Goal: Task Accomplishment & Management: Manage account settings

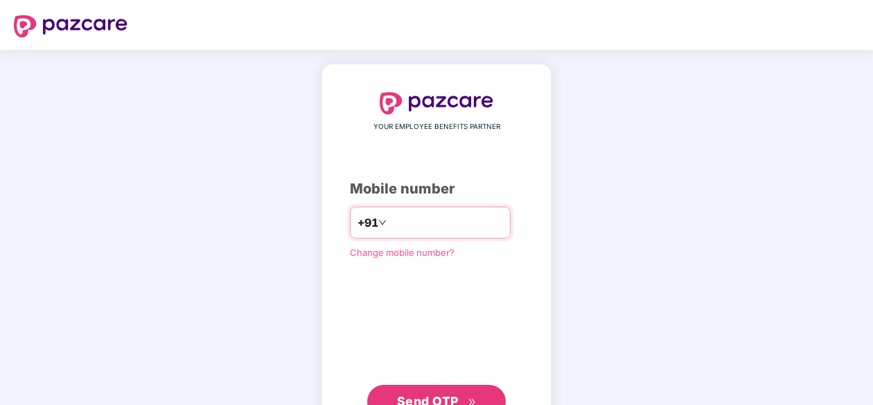
click at [457, 214] on input "number" at bounding box center [446, 222] width 114 height 22
type input "**********"
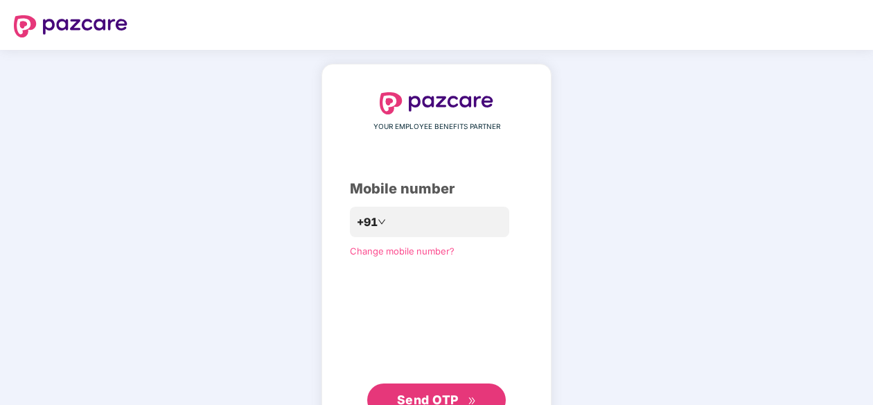
click at [392, 334] on div "**********" at bounding box center [436, 254] width 173 height 324
click at [420, 386] on button "Send OTP" at bounding box center [436, 399] width 139 height 33
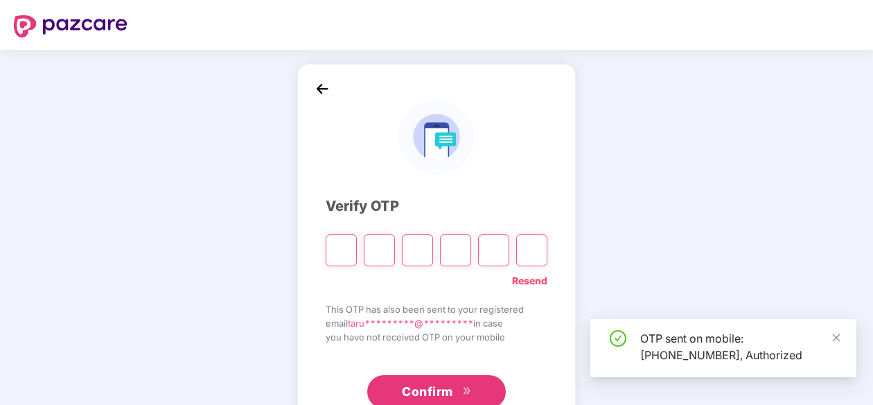
click at [339, 242] on input "Please enter verification code. Digit 1" at bounding box center [341, 250] width 31 height 32
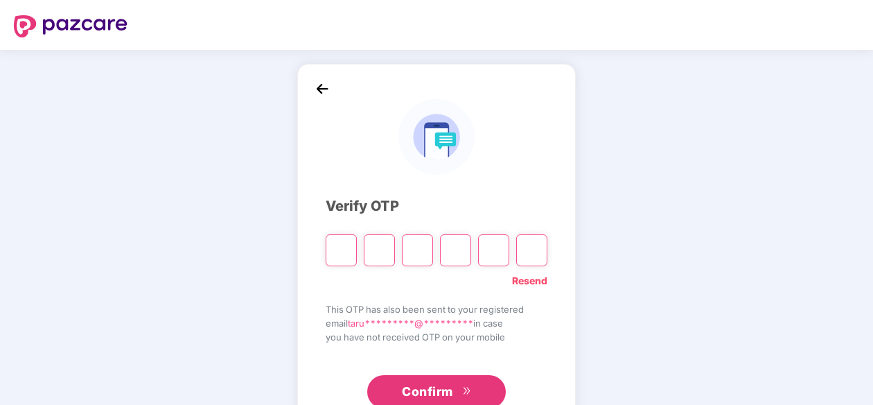
type input "*"
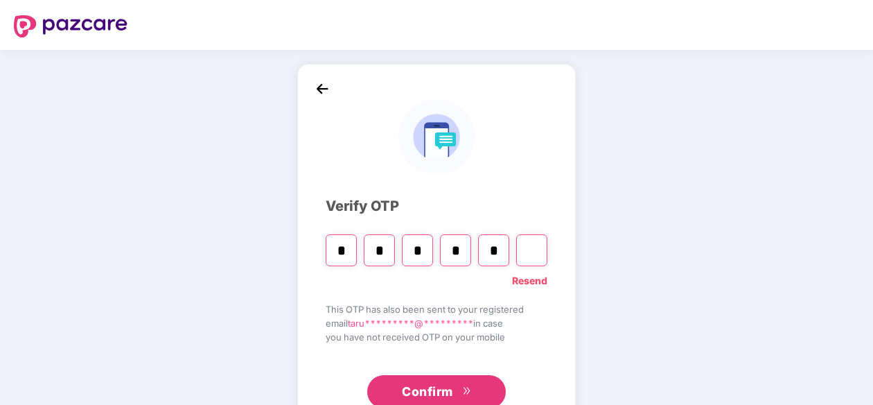
type input "*"
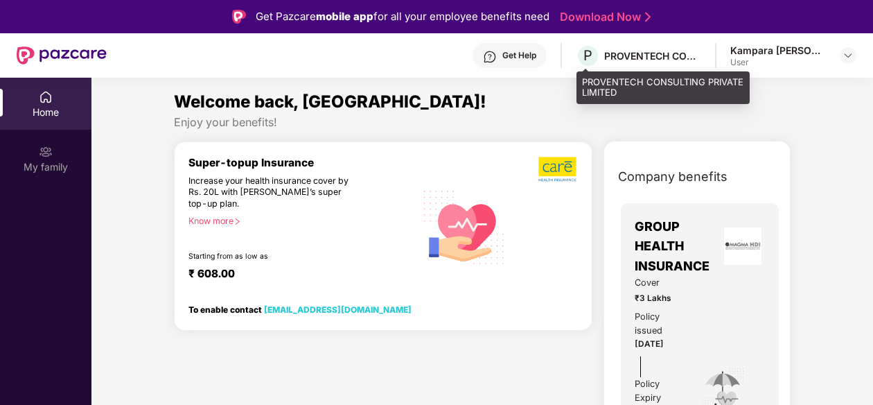
click at [696, 55] on div "PROVENTECH CONSULTING PRIVATE LIMITED" at bounding box center [652, 55] width 97 height 13
click at [639, 57] on div "PROVENTECH CONSULTING PRIVATE LIMITED" at bounding box center [652, 55] width 97 height 13
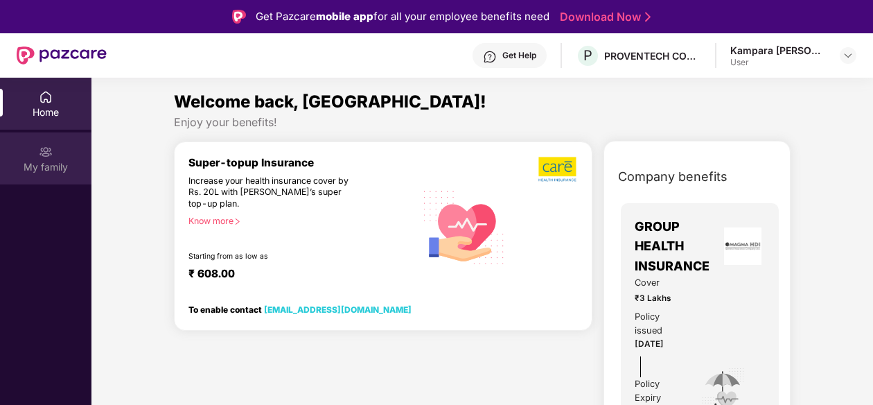
click at [56, 153] on div "My family" at bounding box center [45, 158] width 91 height 52
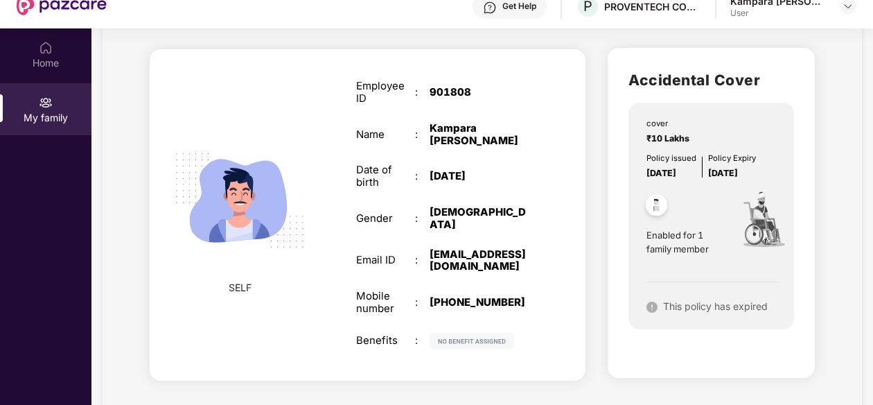
scroll to position [78, 0]
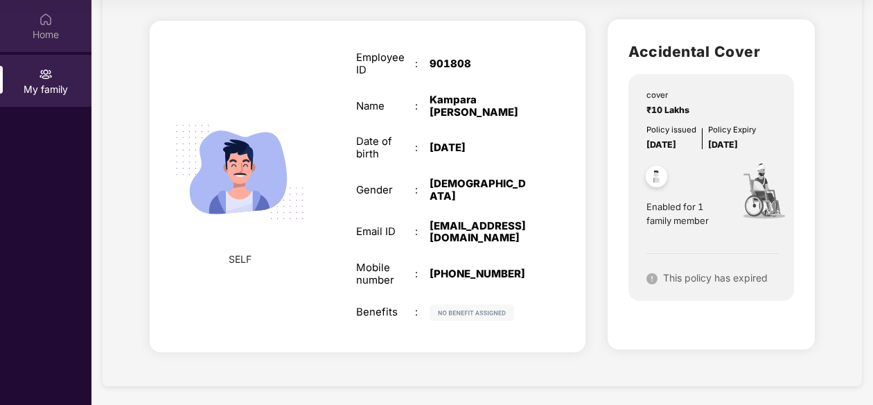
click at [60, 38] on div "Home" at bounding box center [45, 35] width 91 height 14
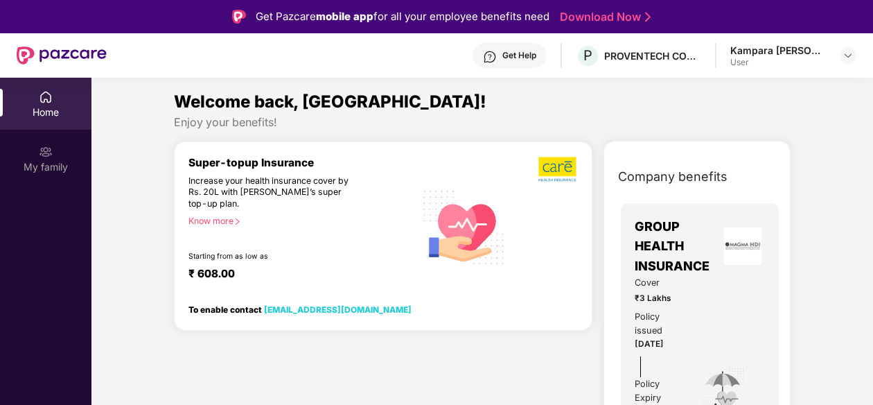
click at [526, 50] on div "Get Help" at bounding box center [519, 55] width 34 height 11
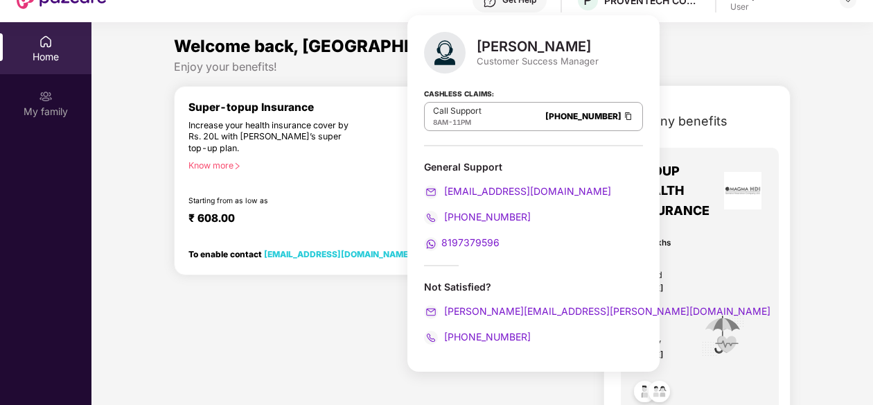
scroll to position [78, 0]
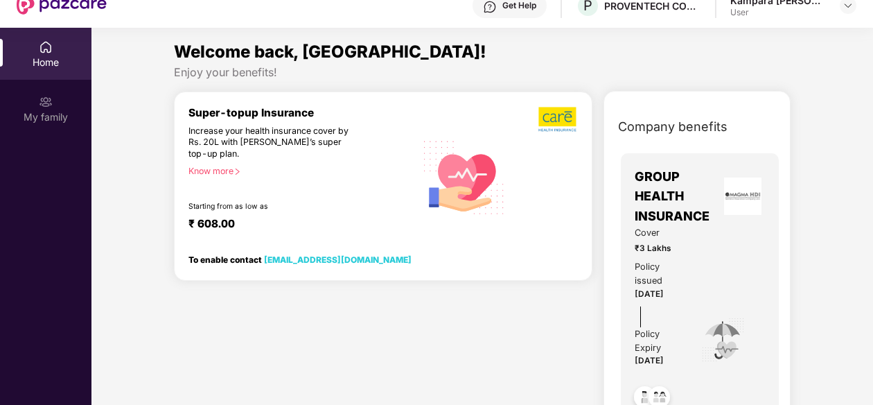
scroll to position [0, 0]
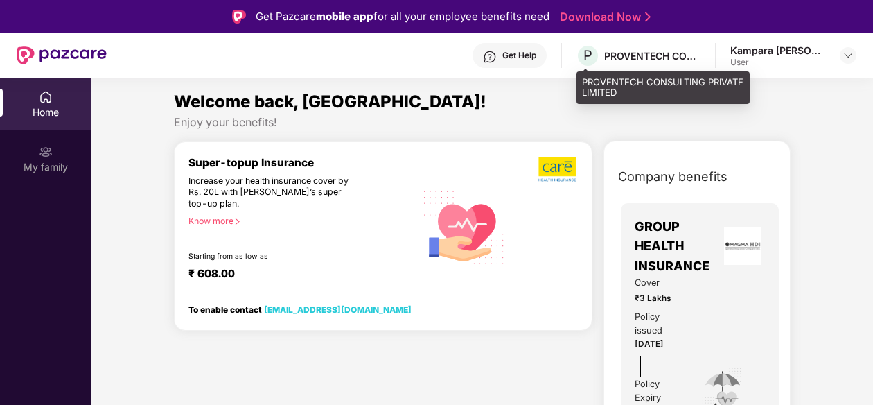
click at [659, 66] on div "P PROVENTECH CONSULTING PRIVATE LIMITED" at bounding box center [638, 56] width 125 height 24
click at [592, 58] on span "P" at bounding box center [587, 55] width 9 height 17
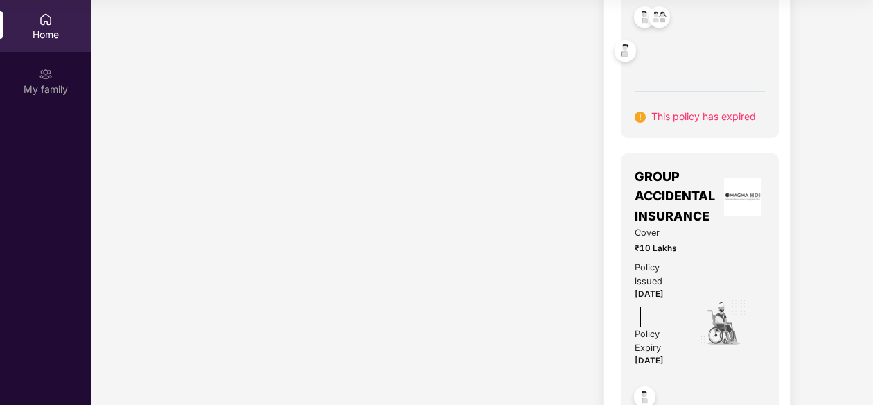
scroll to position [348, 0]
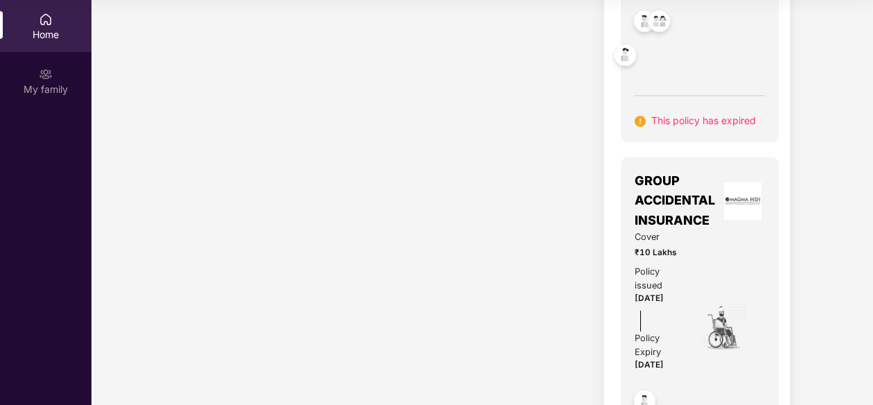
click at [641, 118] on img at bounding box center [640, 121] width 11 height 11
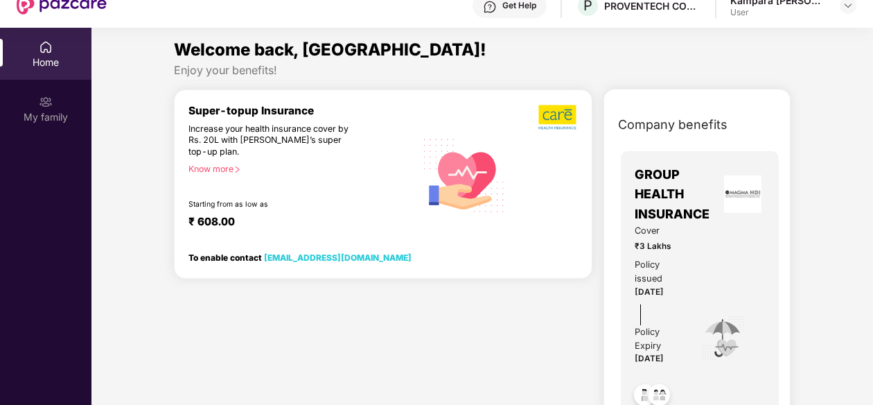
scroll to position [0, 0]
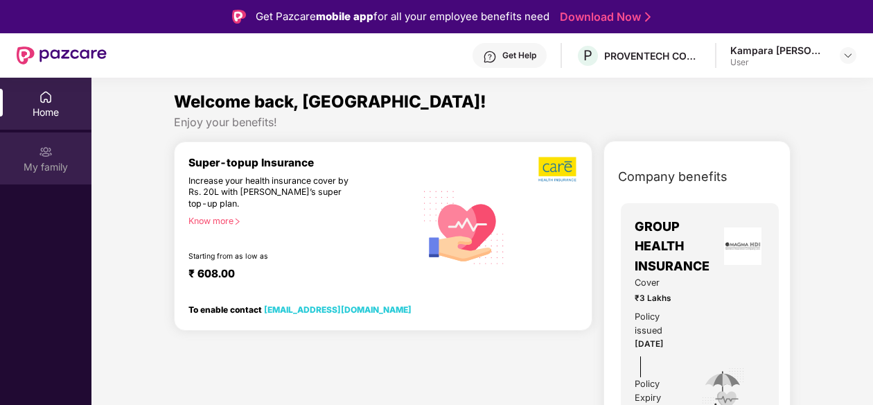
click at [43, 157] on img at bounding box center [46, 152] width 14 height 14
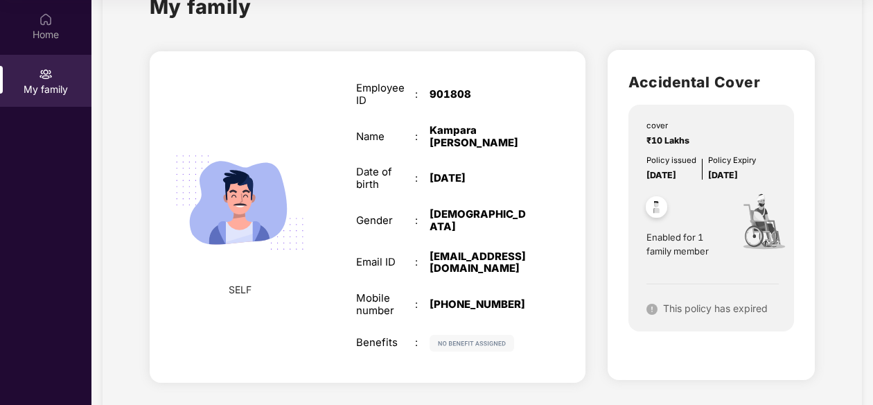
scroll to position [78, 0]
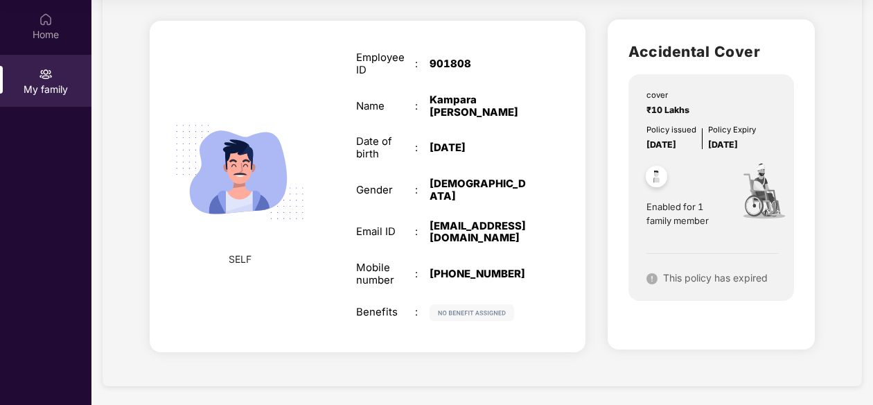
click at [869, 331] on section "My family SELF Employee ID : 901808 Name : [PERSON_NAME] Date of birth : [DEMOG…" at bounding box center [481, 165] width 781 height 486
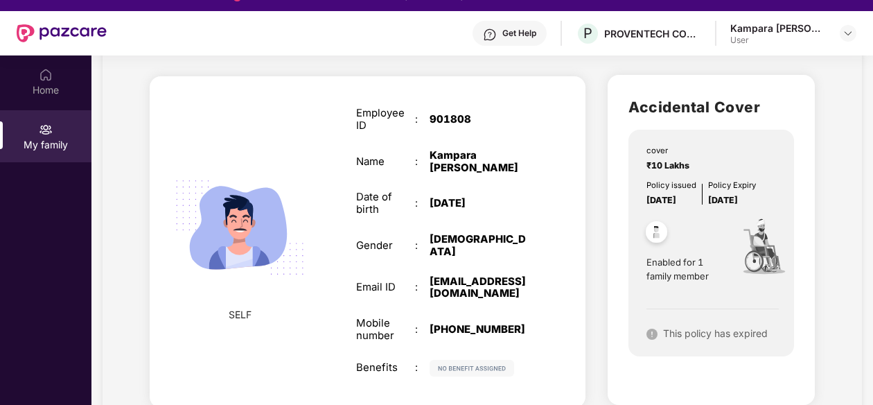
scroll to position [0, 0]
